Goal: Use online tool/utility: Utilize a website feature to perform a specific function

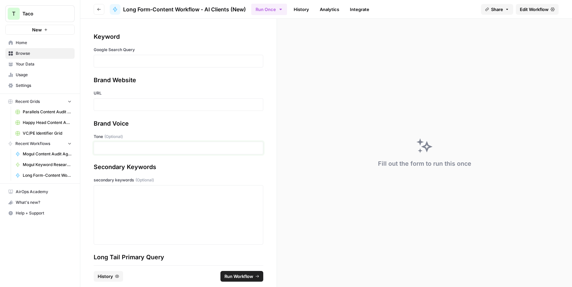
click at [106, 149] on p at bounding box center [178, 148] width 161 height 7
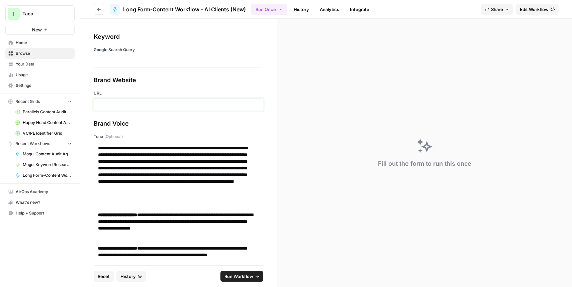
click at [106, 104] on p at bounding box center [178, 104] width 161 height 7
click at [99, 62] on p at bounding box center [178, 61] width 161 height 7
click at [123, 109] on div at bounding box center [179, 104] width 170 height 13
click at [118, 104] on p at bounding box center [178, 104] width 161 height 7
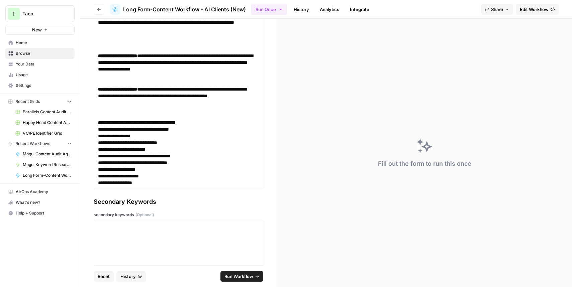
scroll to position [225, 0]
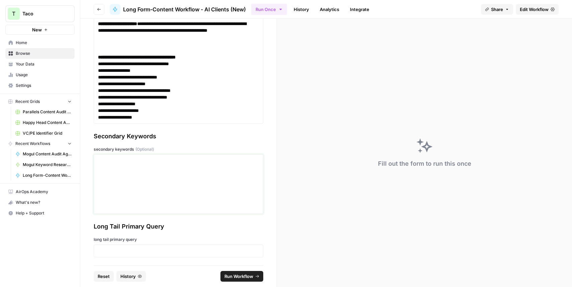
click at [118, 182] on div at bounding box center [178, 185] width 161 height 54
click at [148, 178] on div "**********" at bounding box center [178, 185] width 161 height 54
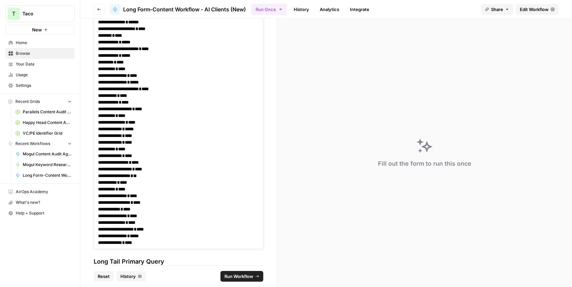
scroll to position [486, 0]
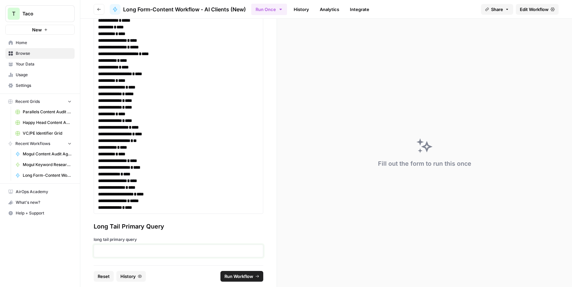
click at [114, 248] on p at bounding box center [178, 251] width 161 height 7
click at [223, 277] on button "Run Workflow" at bounding box center [242, 276] width 43 height 11
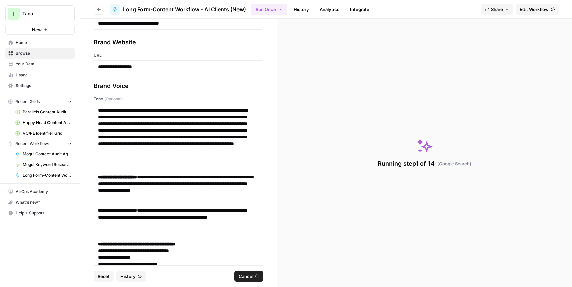
scroll to position [0, 0]
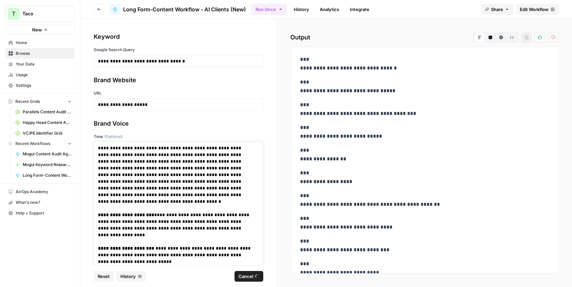
click at [186, 152] on p "**********" at bounding box center [176, 172] width 156 height 54
